Goal: Information Seeking & Learning: Learn about a topic

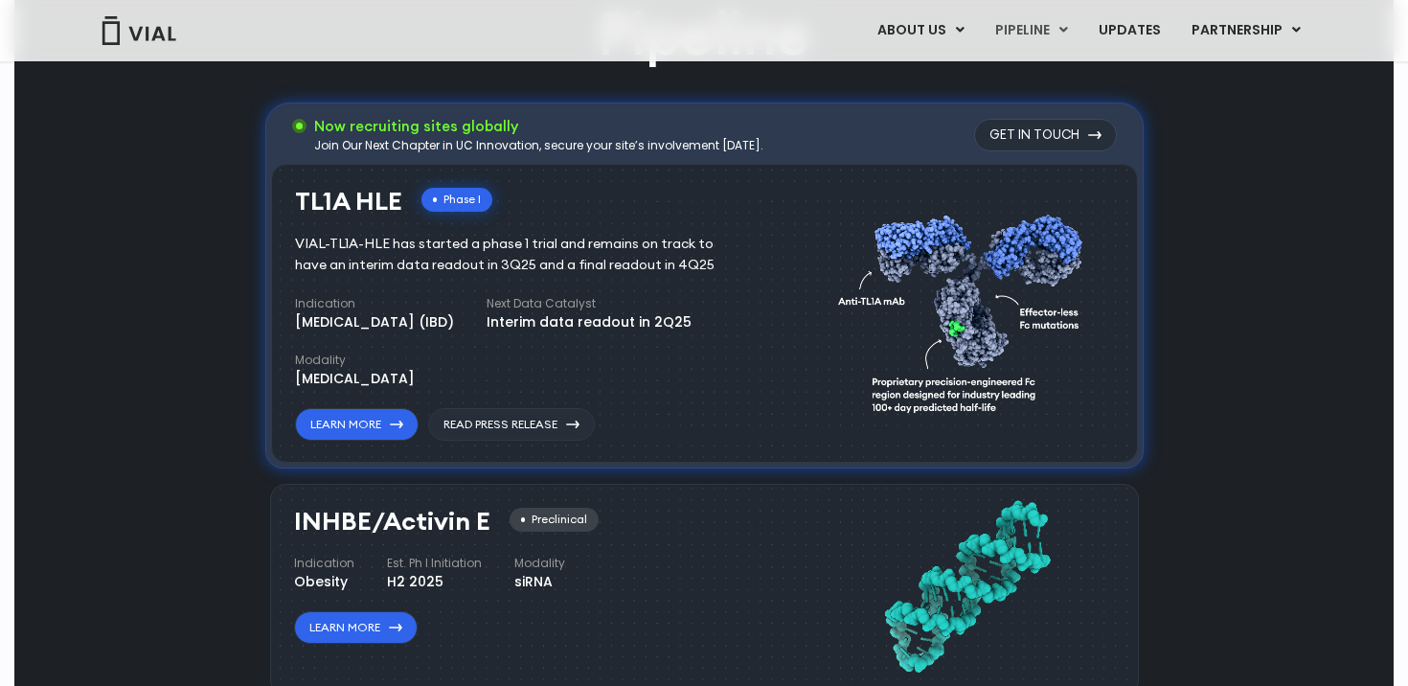
scroll to position [1206, 0]
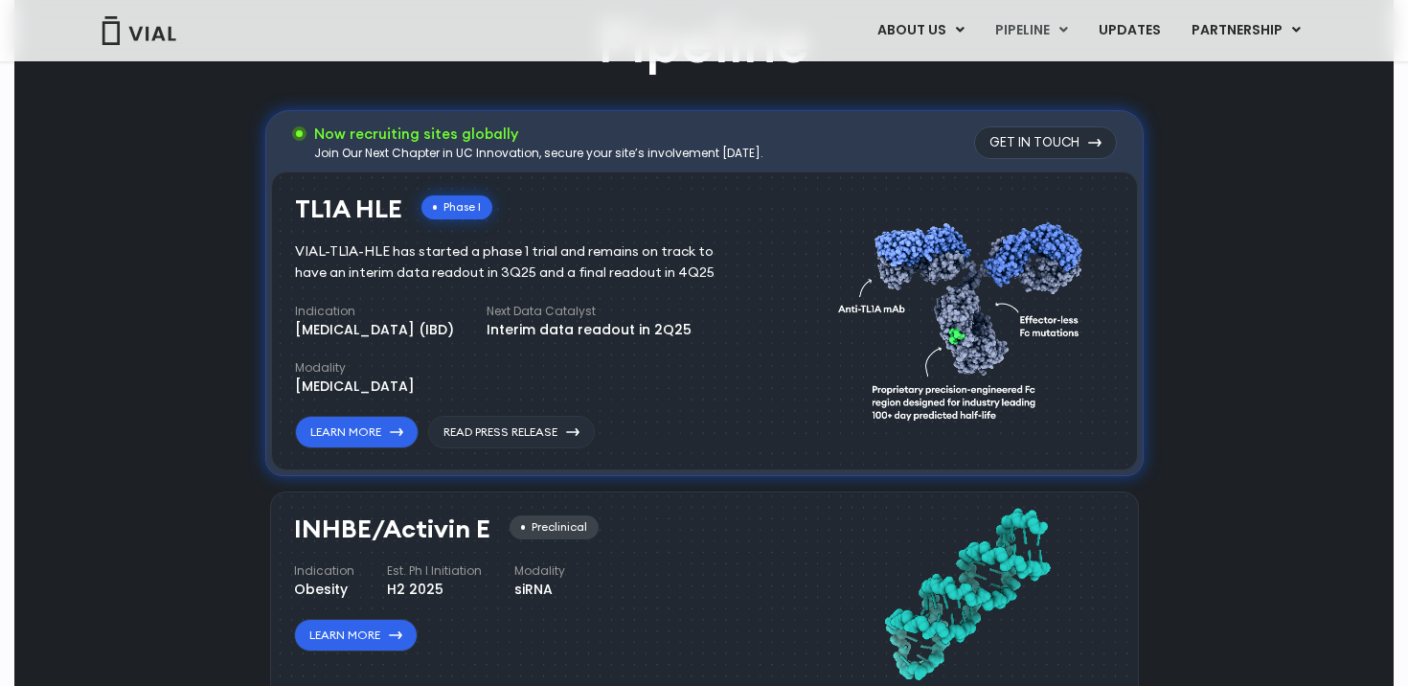
drag, startPoint x: 295, startPoint y: 134, endPoint x: 789, endPoint y: 163, distance: 494.9
click at [789, 164] on div "Now recruiting sites globally Join Our Next Chapter in UC Innovation, secure yo…" at bounding box center [704, 146] width 867 height 51
click at [789, 163] on div "Now recruiting sites globally Join Our Next Chapter in UC Innovation, secure yo…" at bounding box center [704, 146] width 867 height 51
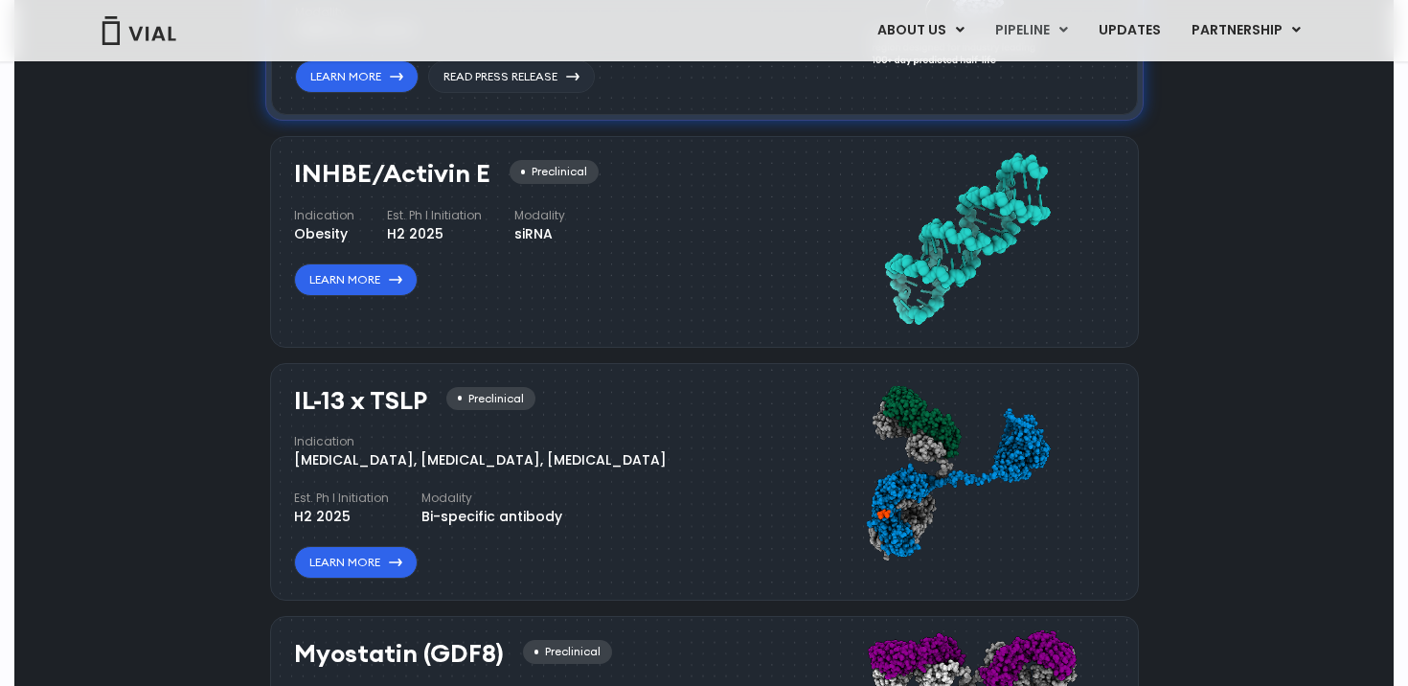
scroll to position [1589, 0]
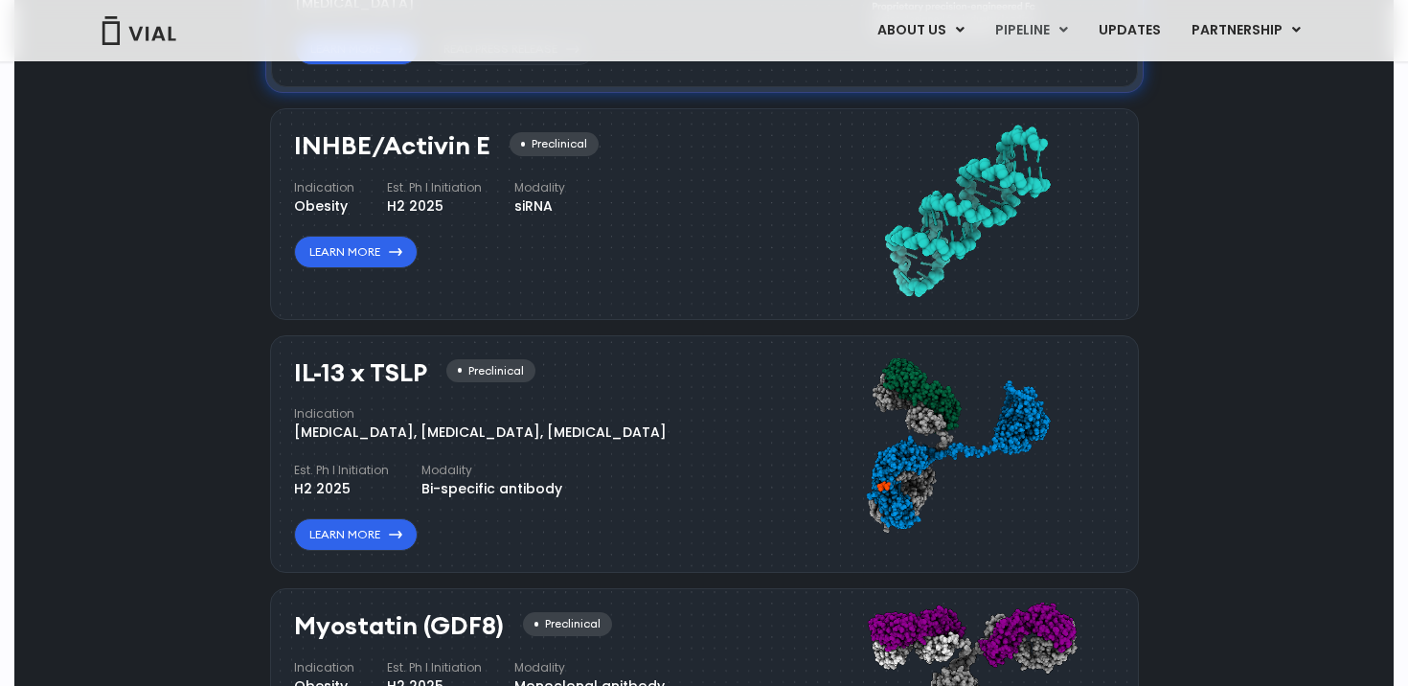
drag, startPoint x: 391, startPoint y: 179, endPoint x: 645, endPoint y: 211, distance: 256.7
click at [645, 211] on div "INHBE/Activin E Preclinical Indication Obesity Est. Ph I Initiation H2 2025 Mod…" at bounding box center [704, 213] width 869 height 211
click at [306, 143] on h3 "INHBE/Activin E" at bounding box center [392, 146] width 196 height 28
drag, startPoint x: 288, startPoint y: 144, endPoint x: 620, endPoint y: 219, distance: 339.8
click at [620, 219] on div "INHBE/Activin E Preclinical Indication Obesity Est. Ph I Initiation H2 2025 Mod…" at bounding box center [704, 213] width 869 height 211
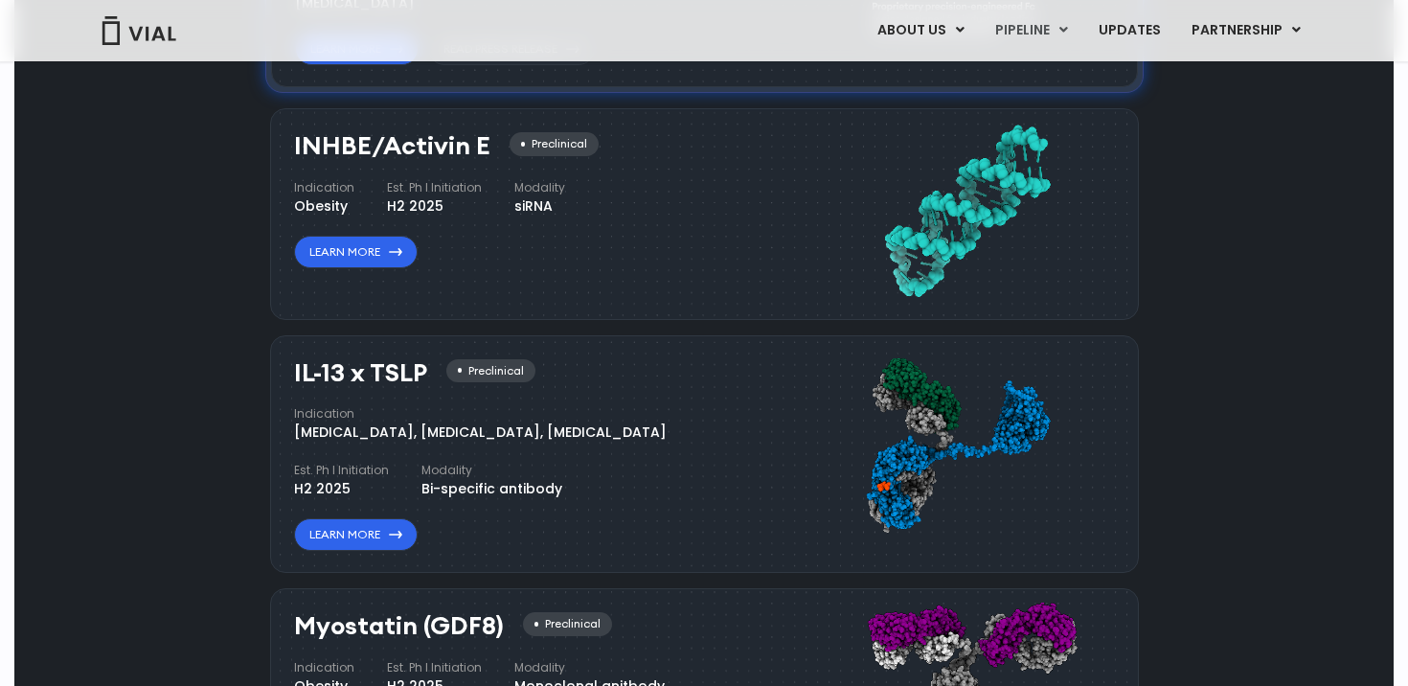
click at [620, 219] on div "INHBE/Activin E Preclinical Indication Obesity Est. Ph I Initiation H2 2025 Mod…" at bounding box center [525, 200] width 463 height 136
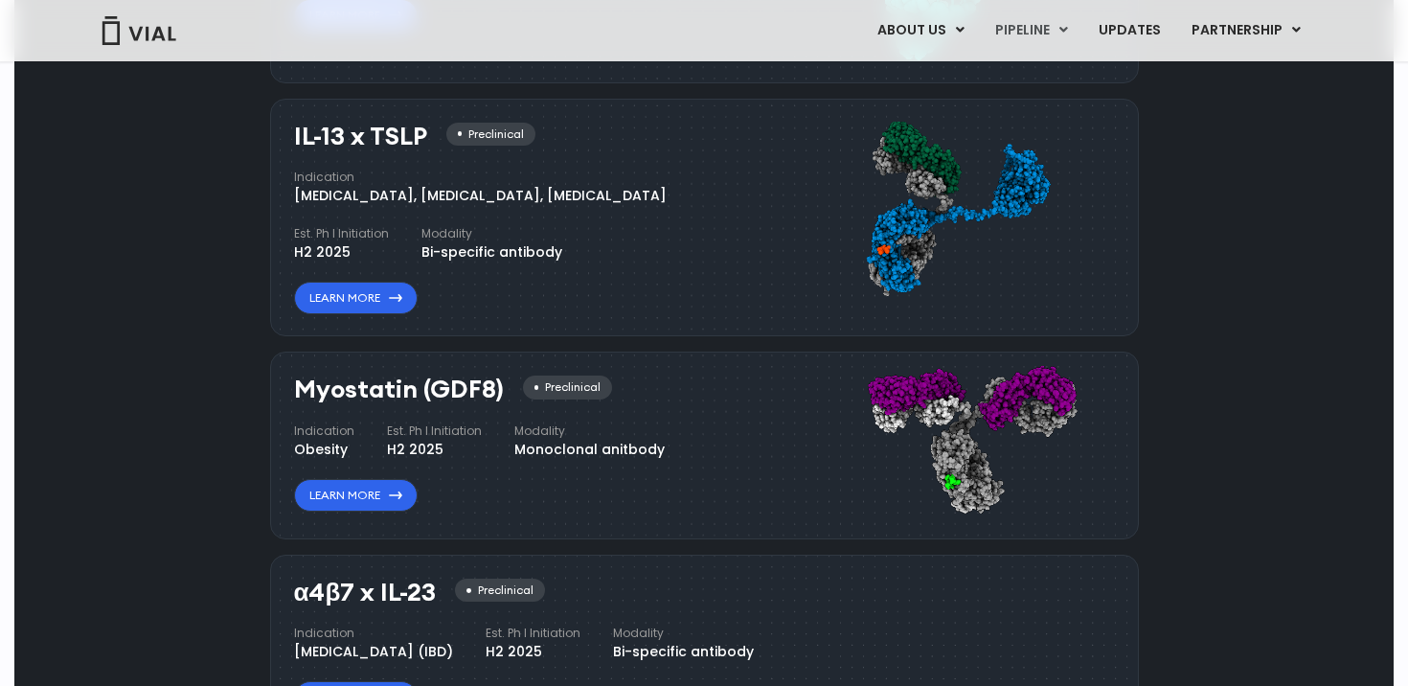
scroll to position [1827, 0]
